Goal: Navigation & Orientation: Find specific page/section

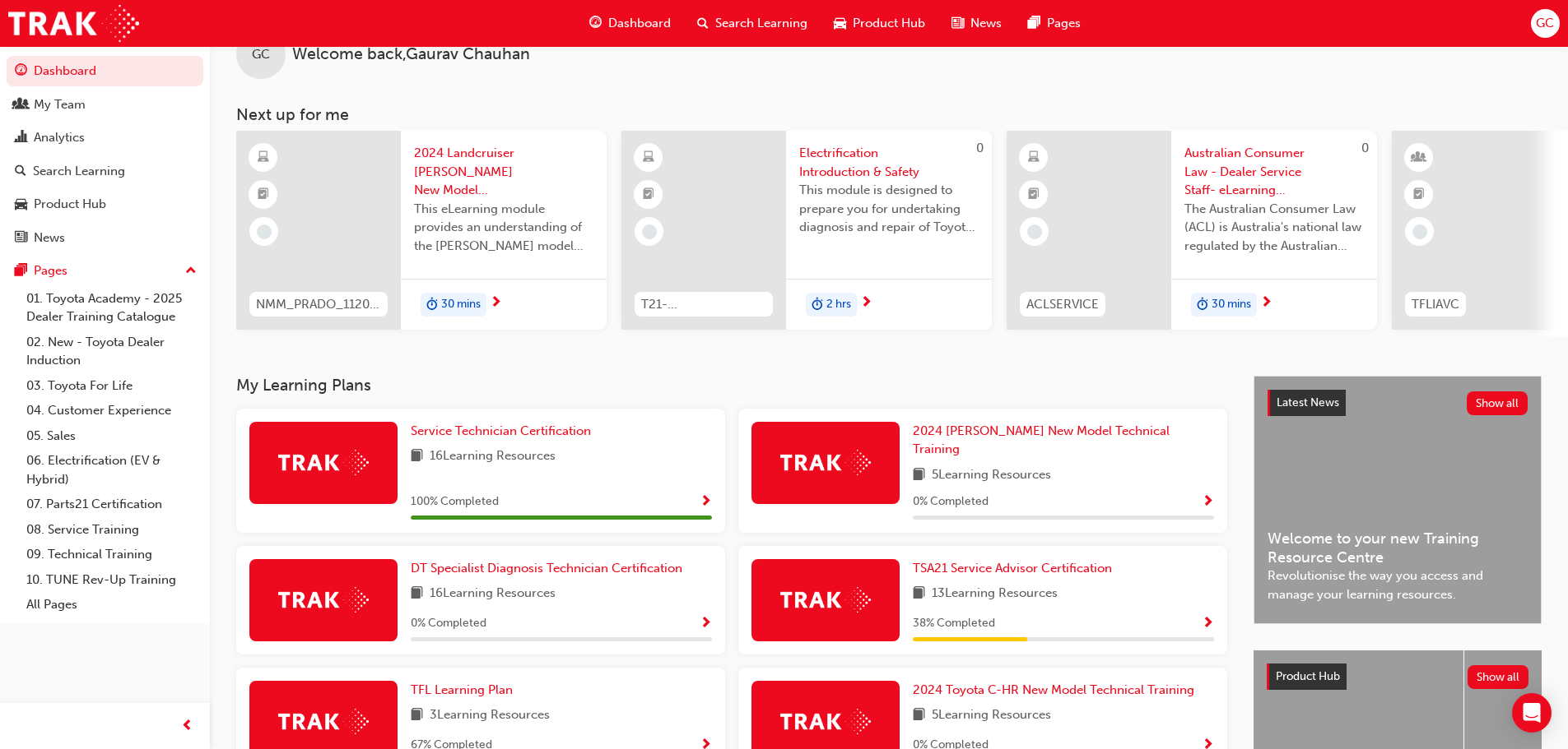
scroll to position [82, 0]
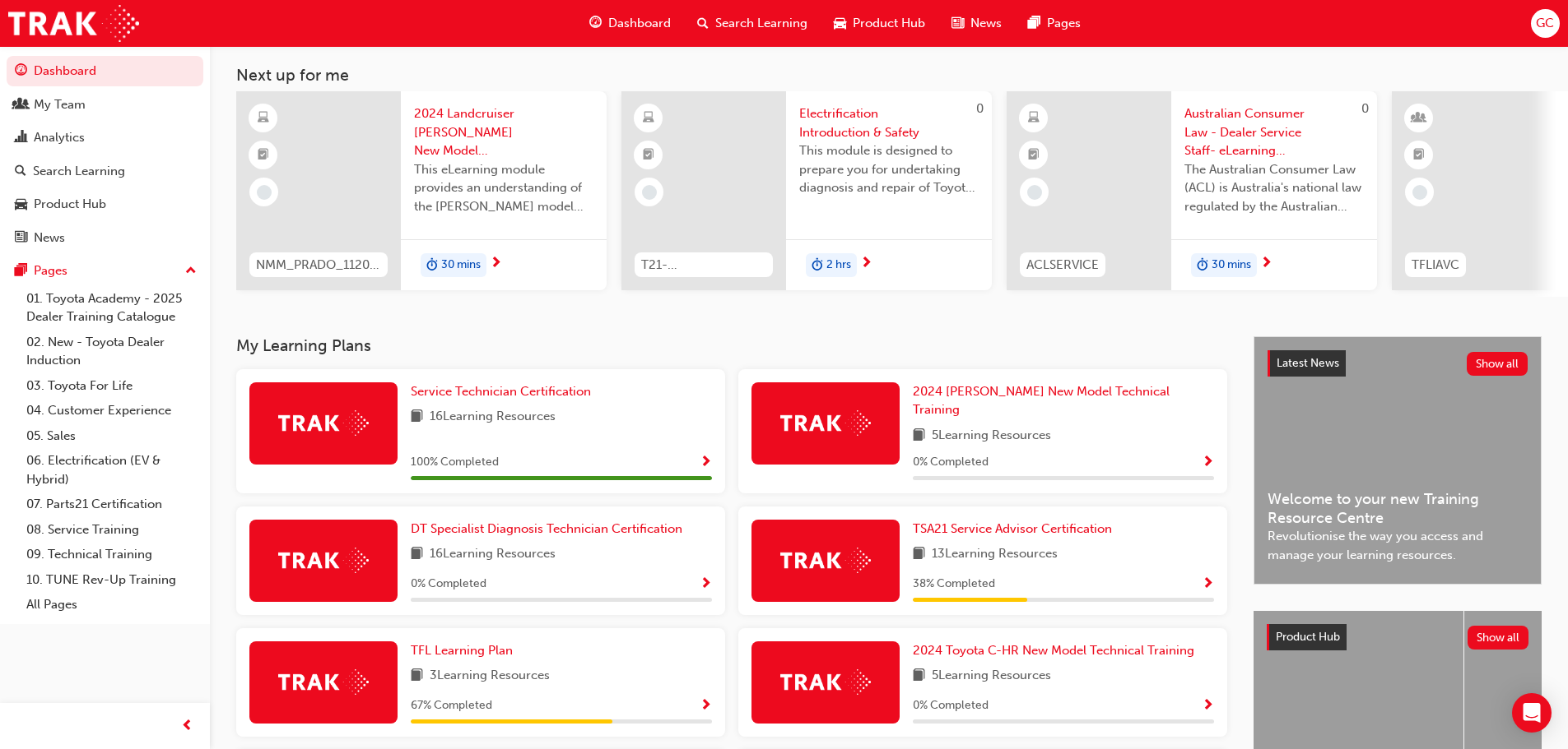
click at [653, 17] on span "Dashboard" at bounding box center [639, 23] width 63 height 19
click at [646, 22] on span "Dashboard" at bounding box center [639, 23] width 63 height 19
click at [616, 28] on span "Dashboard" at bounding box center [639, 23] width 63 height 19
click at [616, 23] on span "Dashboard" at bounding box center [639, 23] width 63 height 19
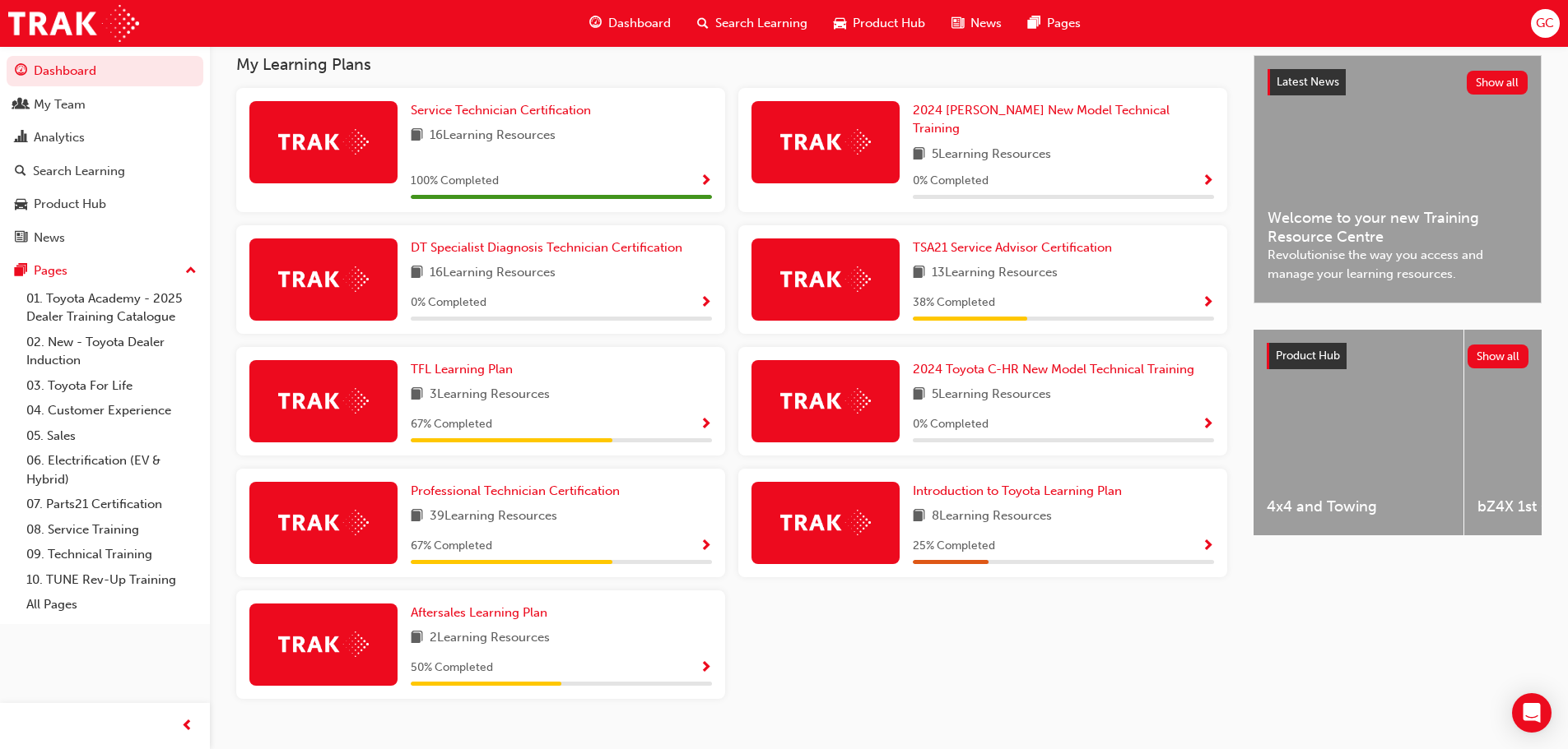
scroll to position [385, 0]
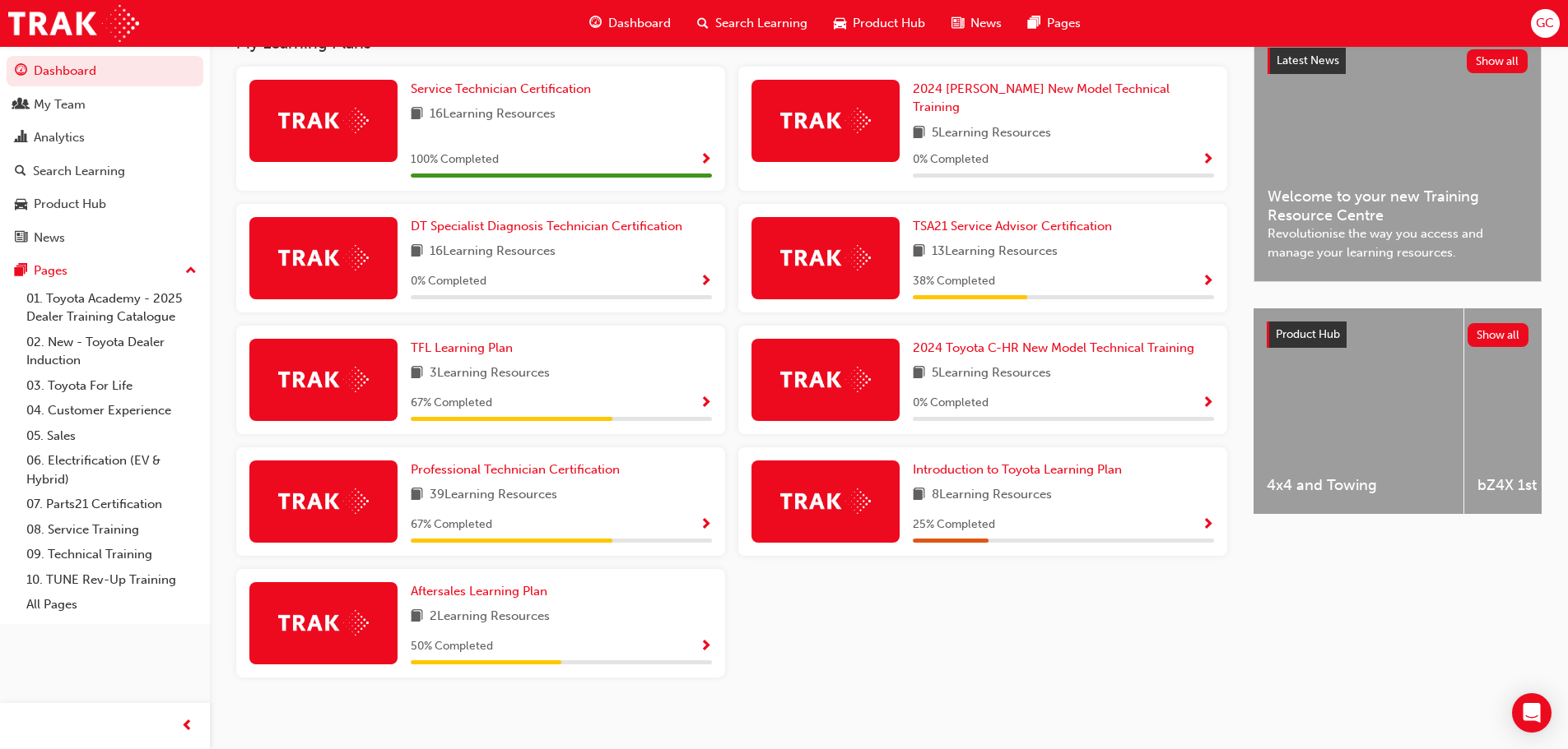
click at [338, 635] on div at bounding box center [323, 623] width 148 height 82
click at [421, 584] on span "Aftersales Learning Plan" at bounding box center [478, 591] width 136 height 15
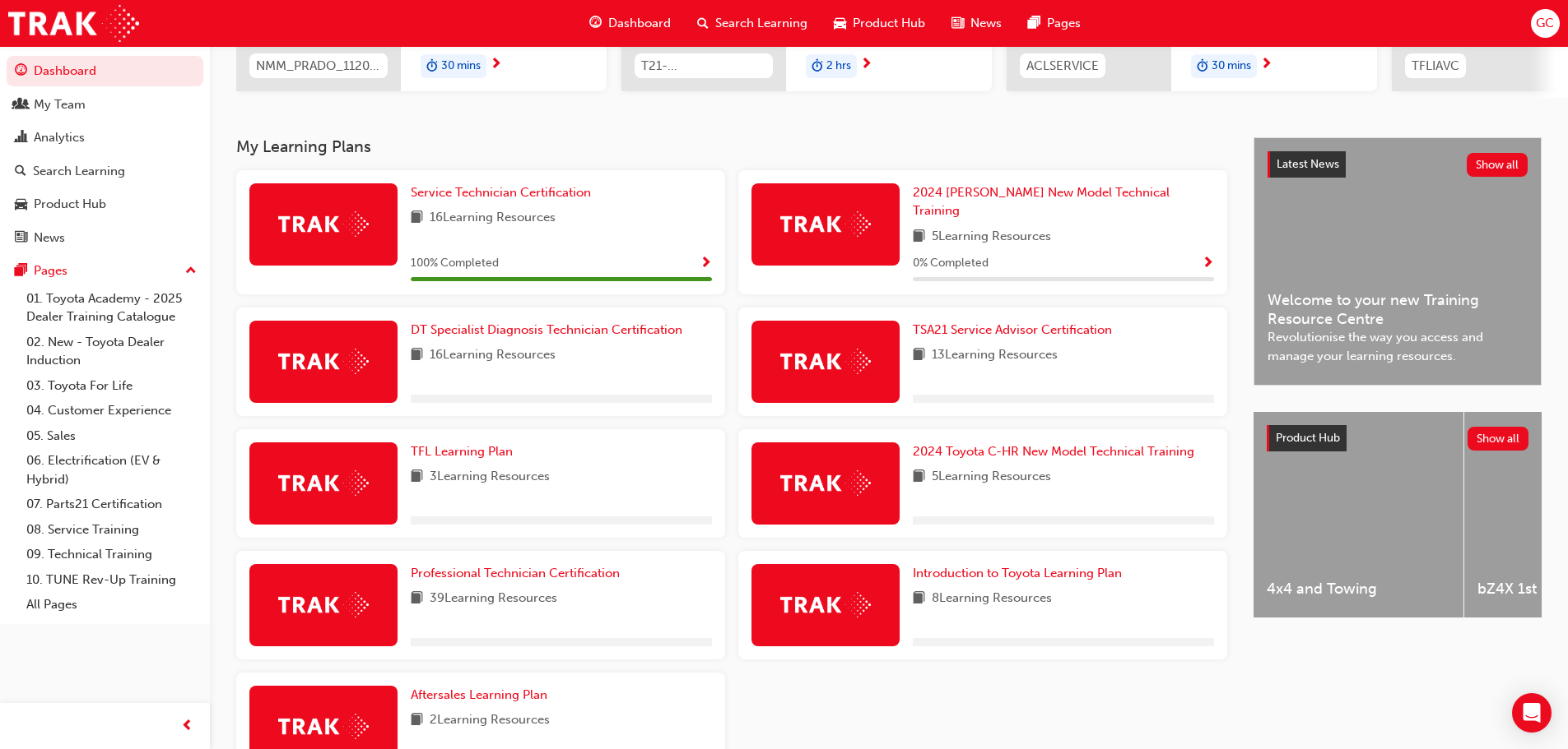
scroll to position [329, 0]
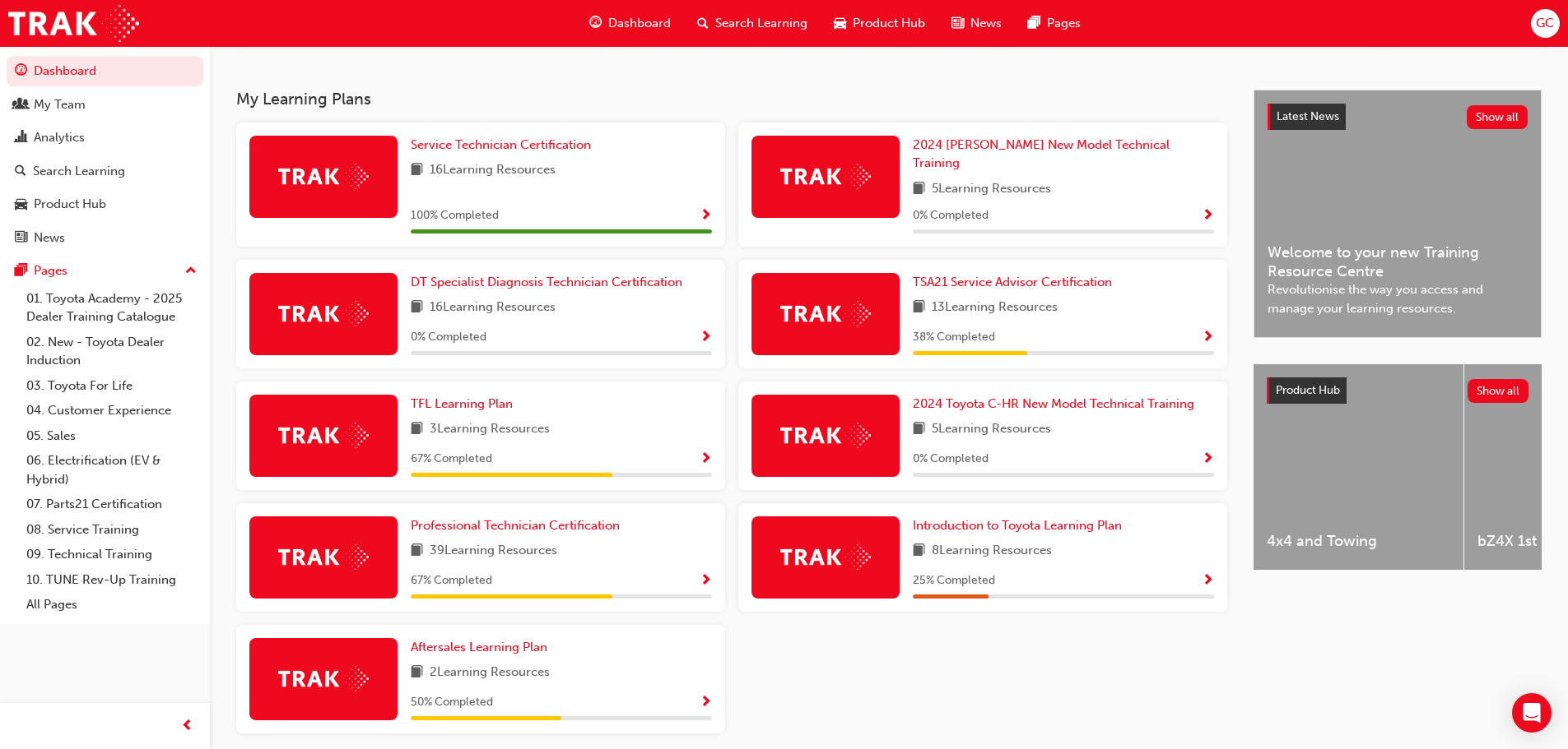
click at [324, 553] on img at bounding box center [323, 557] width 90 height 26
click at [526, 520] on span "Professional Technician Certification" at bounding box center [515, 525] width 209 height 15
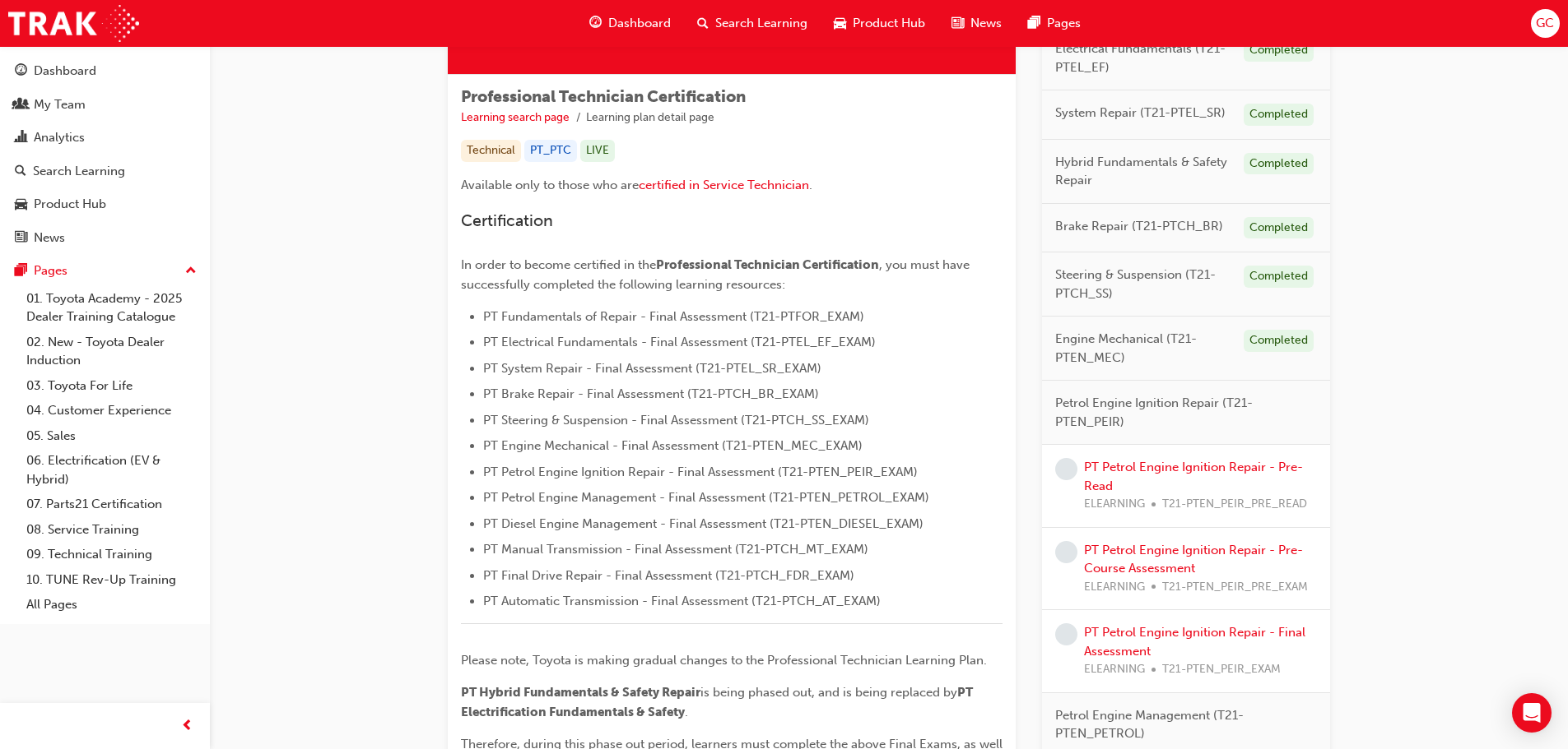
scroll to position [411, 0]
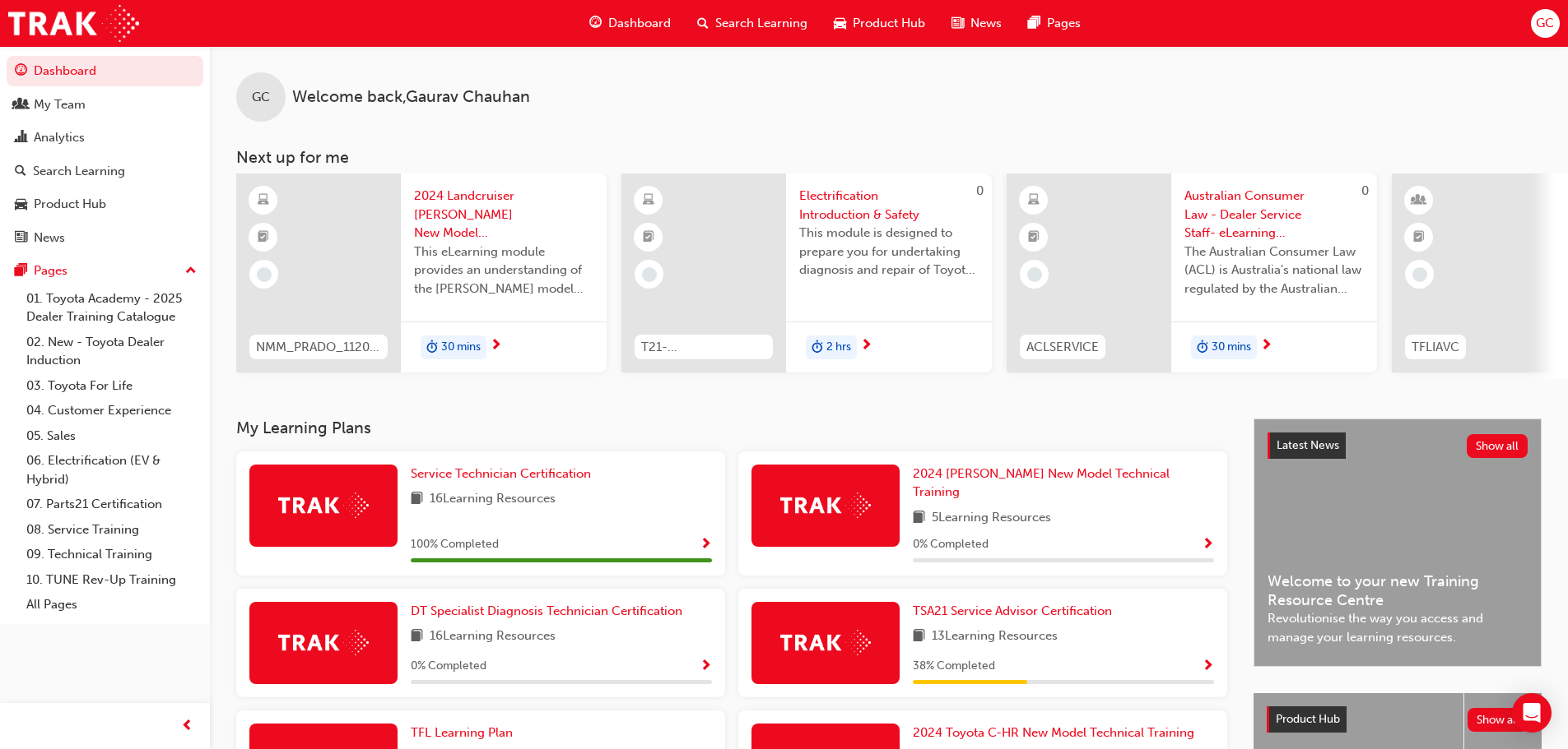
click at [1530, 25] on button "GC" at bounding box center [1544, 23] width 29 height 29
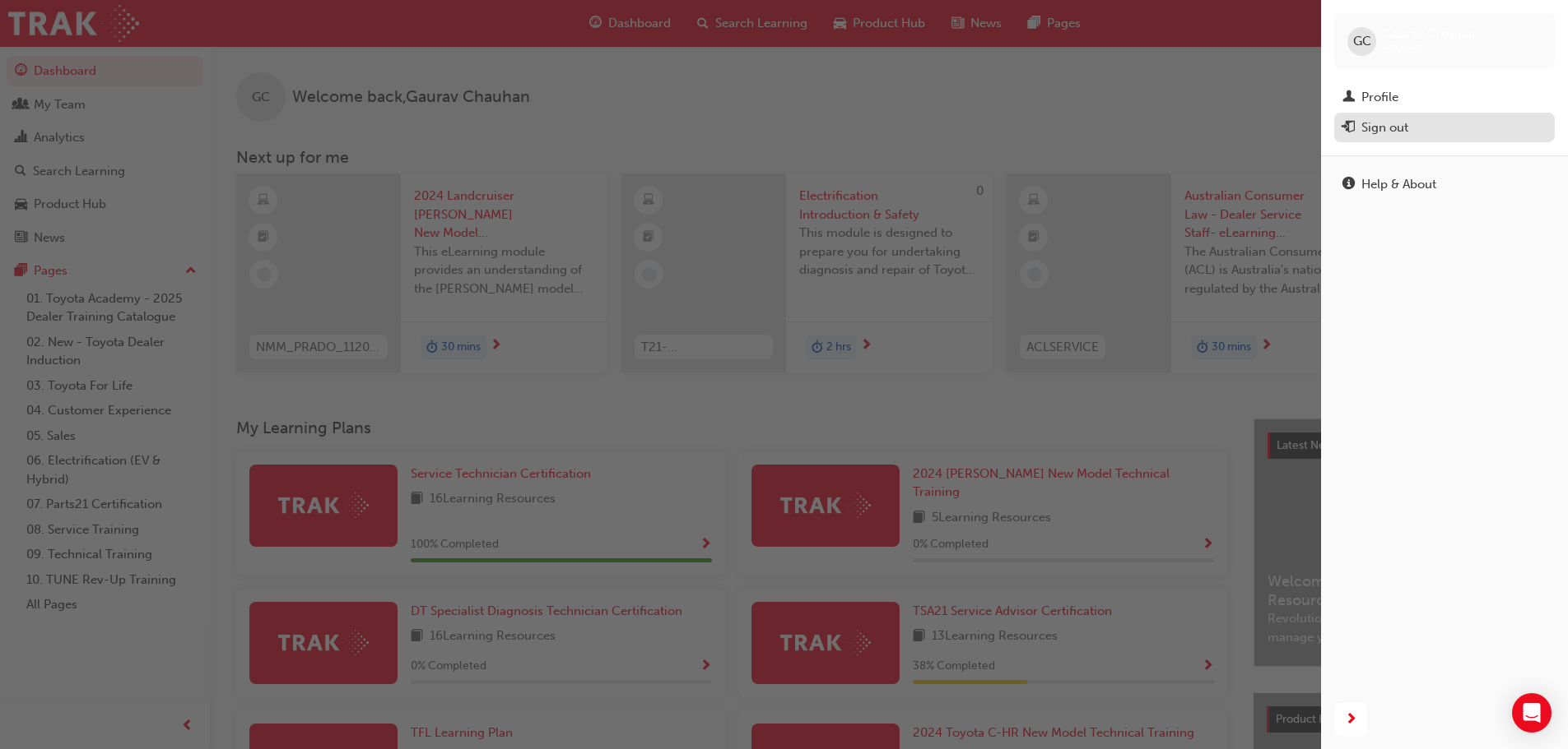
click at [1400, 130] on div "Sign out" at bounding box center [1384, 127] width 47 height 19
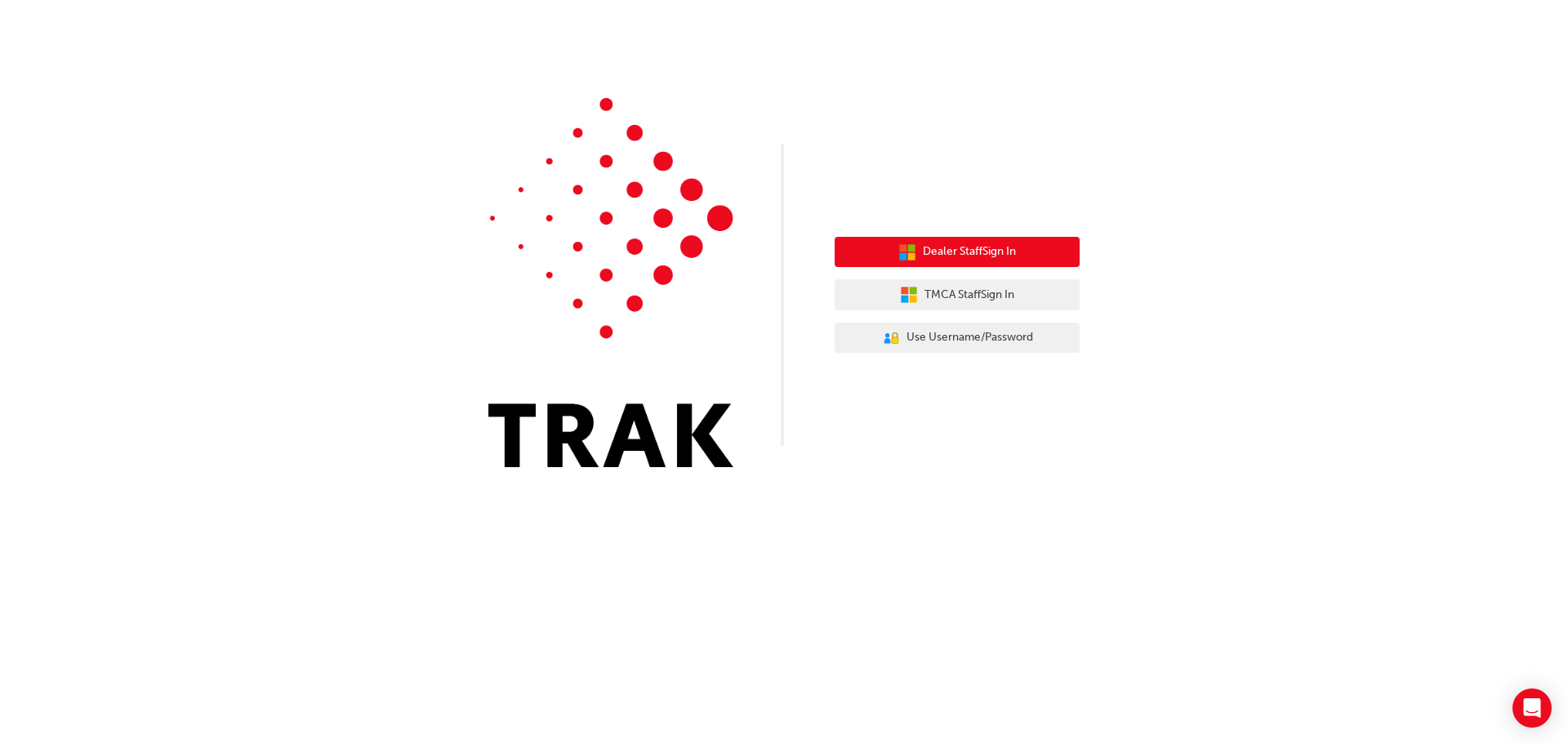
click at [963, 245] on span "Dealer Staff Sign In" at bounding box center [969, 252] width 93 height 19
click at [521, 243] on button "Dealer Staff Sign In" at bounding box center [957, 252] width 245 height 31
click at [953, 247] on span "Dealer Staff Sign In" at bounding box center [969, 252] width 93 height 19
